Goal: Use online tool/utility: Utilize a website feature to perform a specific function

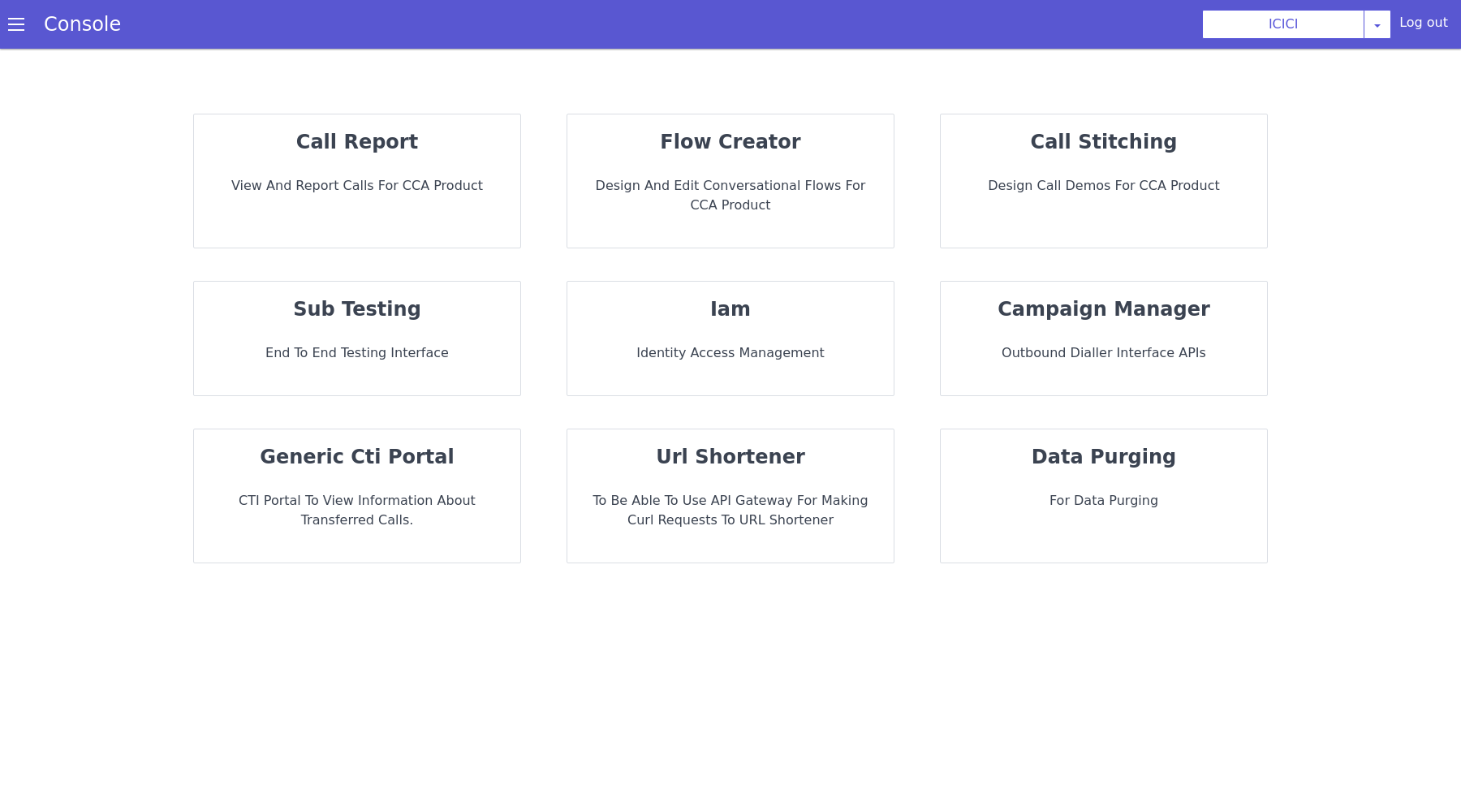
click at [733, 175] on div "flow creator Design and Edit Conversational flows for CCA Product" at bounding box center [730, 180] width 326 height 133
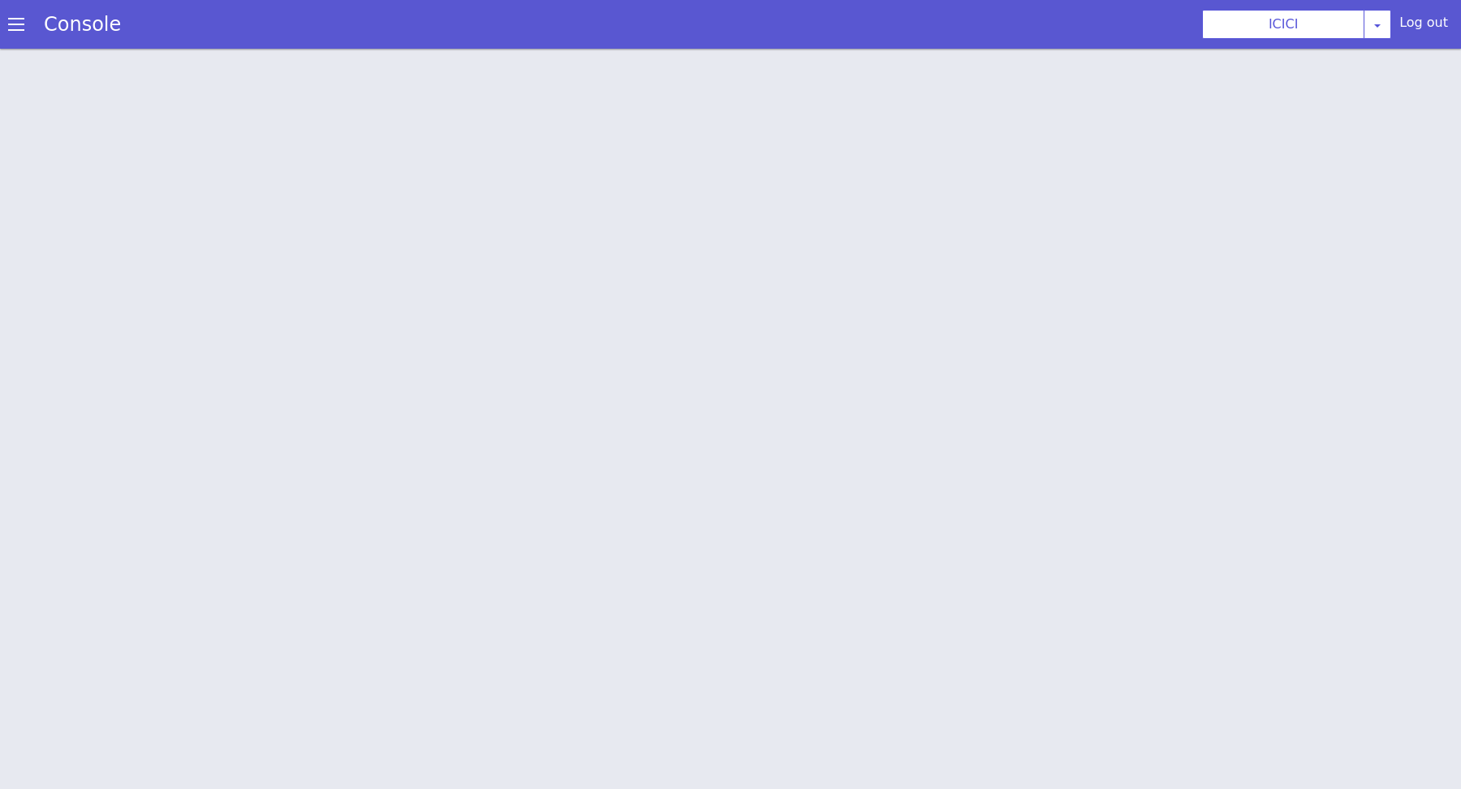
scroll to position [4, 0]
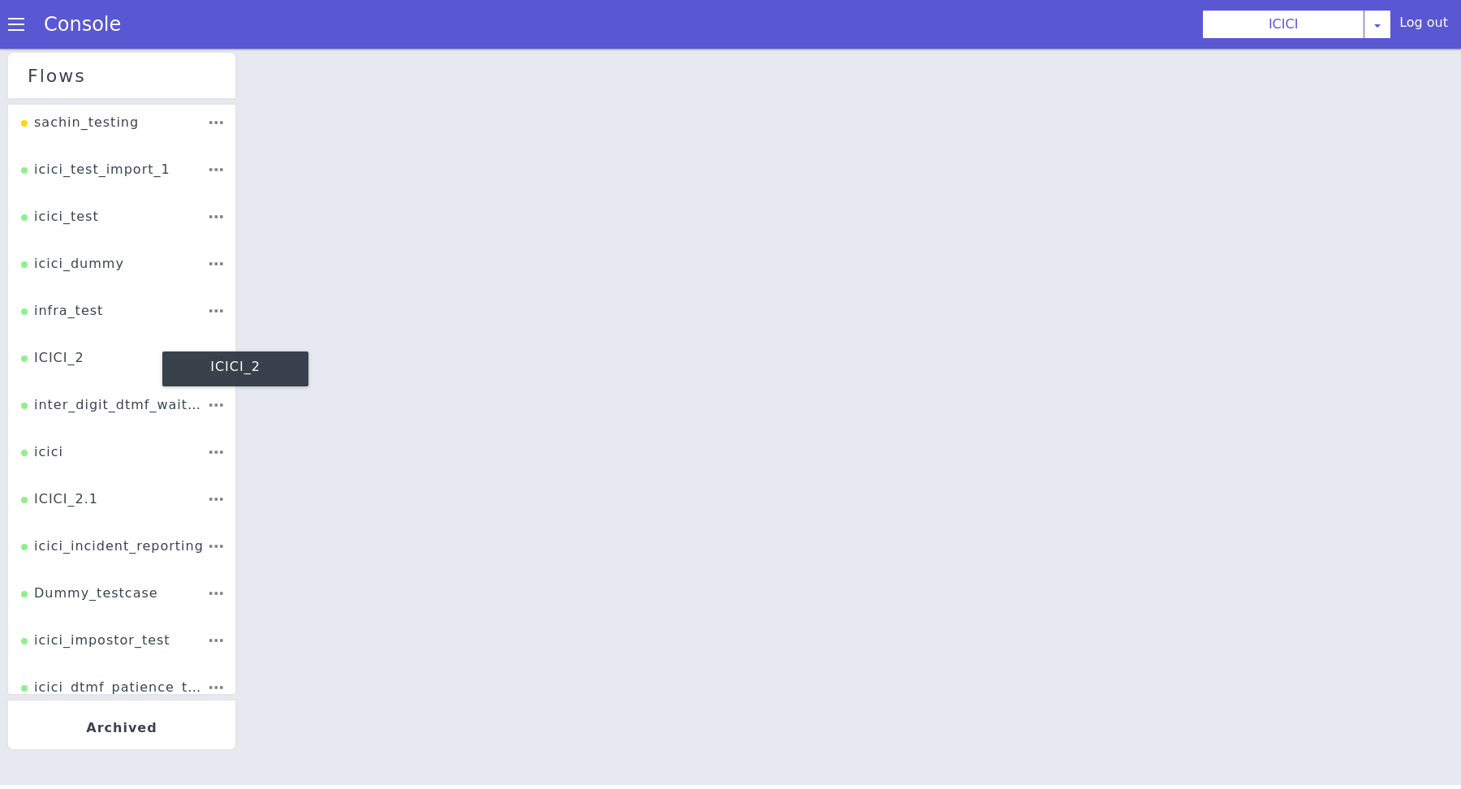
click at [80, 317] on div "ICICI_2" at bounding box center [74, 319] width 63 height 31
